Goal: Entertainment & Leisure: Consume media (video, audio)

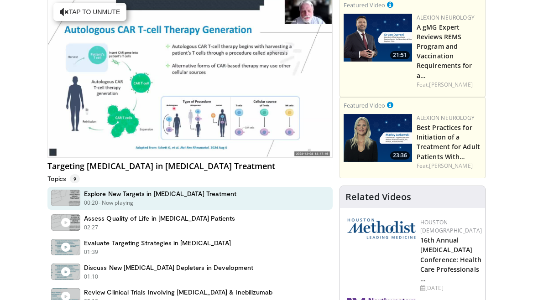
scroll to position [74, 0]
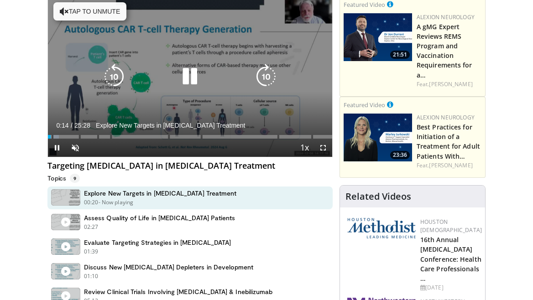
click at [190, 75] on icon "Video Player" at bounding box center [190, 77] width 26 height 26
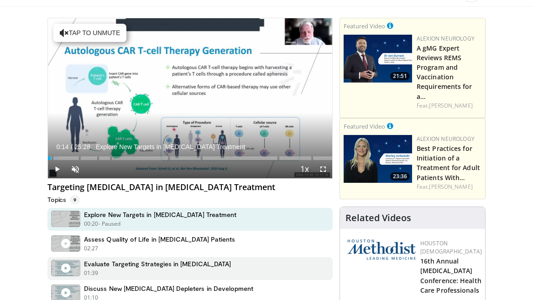
scroll to position [0, 0]
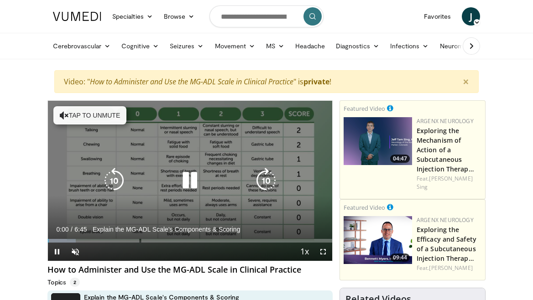
click at [190, 176] on icon "Video Player" at bounding box center [190, 181] width 26 height 26
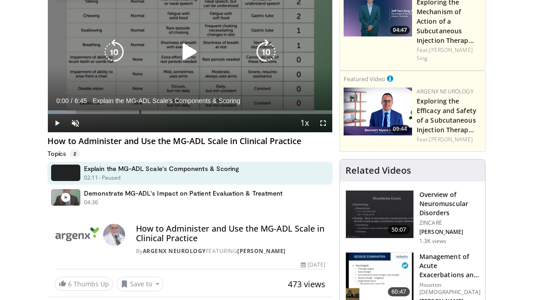
scroll to position [138, 0]
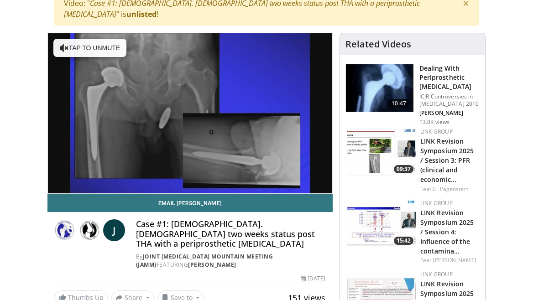
scroll to position [70, 0]
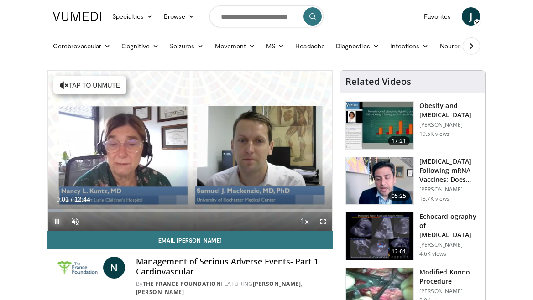
click at [54, 219] on span "Video Player" at bounding box center [57, 222] width 18 height 18
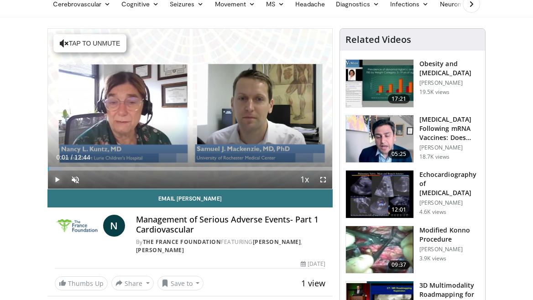
scroll to position [42, 0]
click at [56, 178] on span "Video Player" at bounding box center [57, 180] width 18 height 18
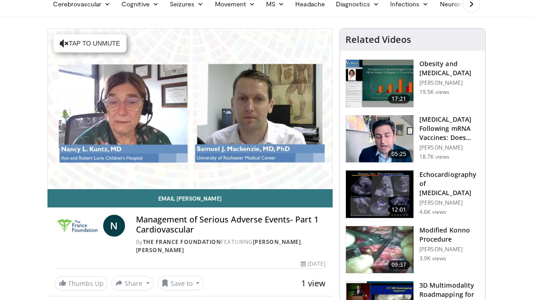
click at [56, 178] on div "10 seconds Tap to unmute" at bounding box center [190, 109] width 284 height 160
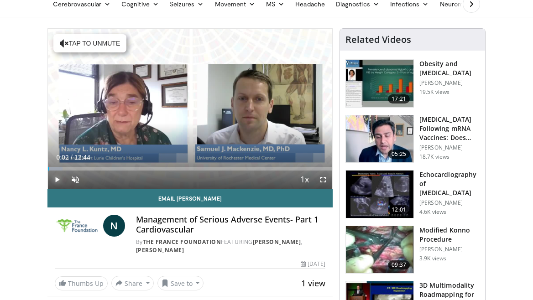
click at [56, 178] on span "Video Player" at bounding box center [57, 180] width 18 height 18
click at [56, 177] on span "Video Player" at bounding box center [57, 180] width 18 height 18
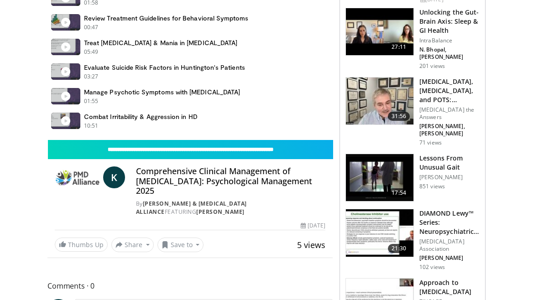
scroll to position [374, 0]
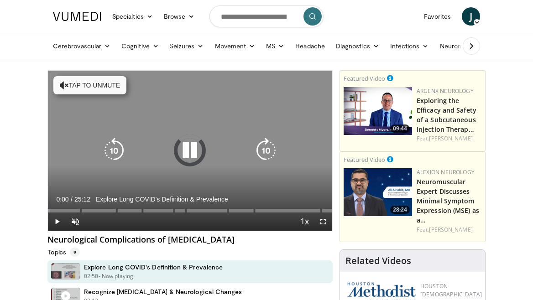
click at [190, 146] on icon "Video Player" at bounding box center [190, 151] width 26 height 26
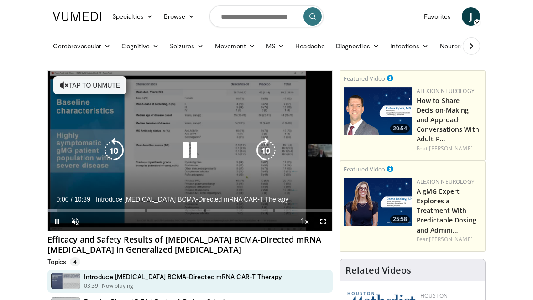
click at [189, 145] on icon "Video Player" at bounding box center [190, 151] width 26 height 26
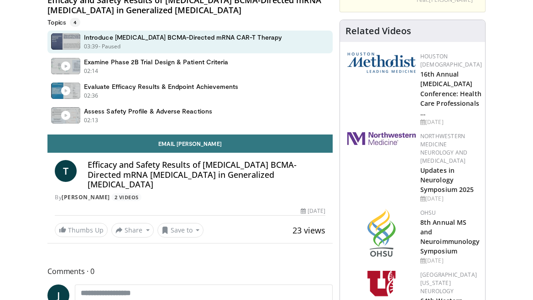
scroll to position [263, 0]
